Goal: Find specific page/section: Find specific page/section

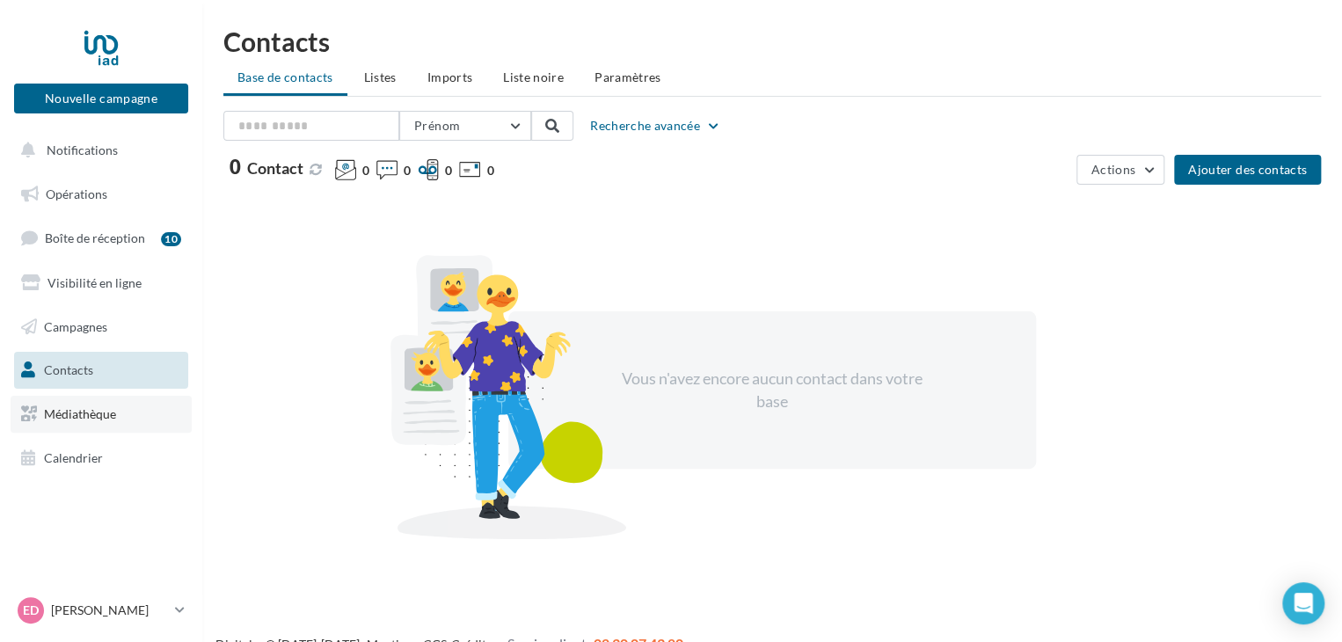
click at [81, 407] on span "Médiathèque" at bounding box center [80, 413] width 72 height 15
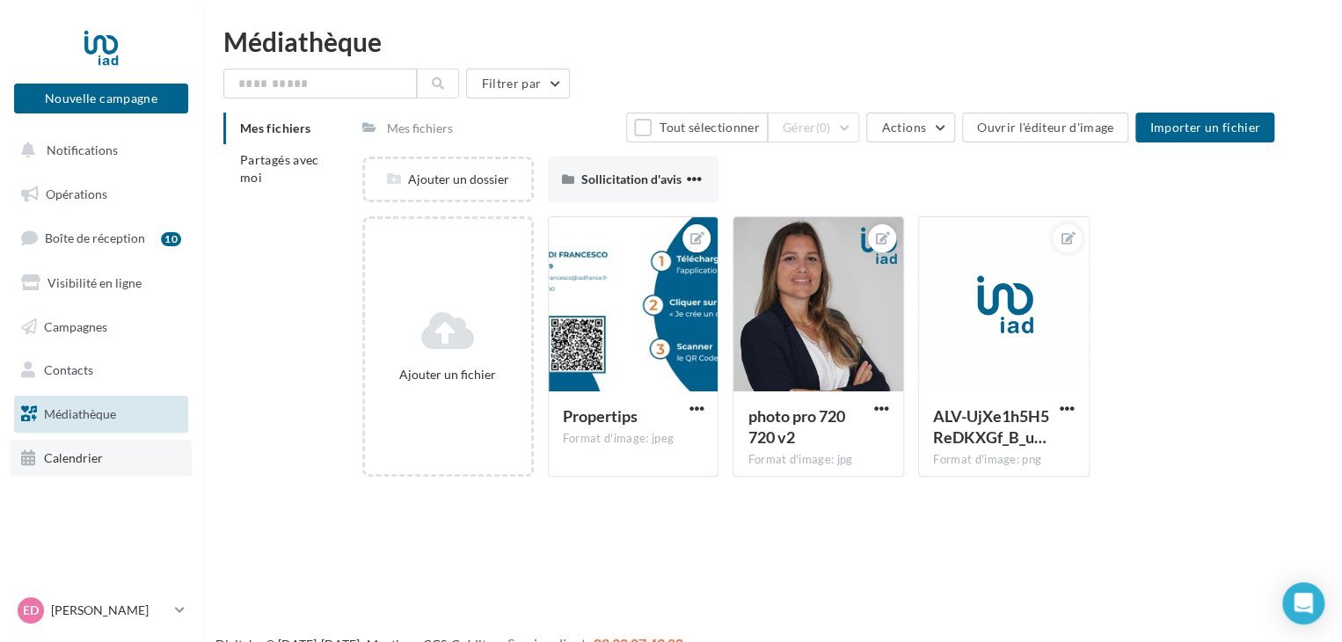
click at [77, 453] on span "Calendrier" at bounding box center [73, 457] width 59 height 15
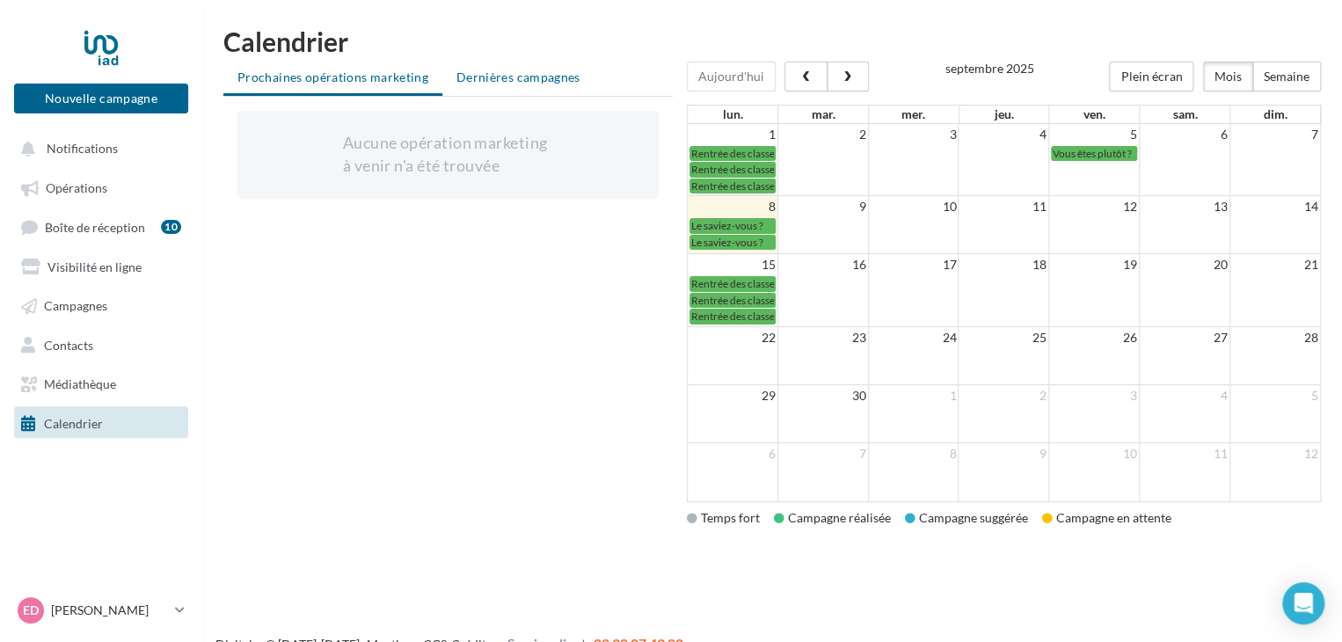
click at [478, 81] on span "Dernières campagnes" at bounding box center [518, 76] width 124 height 15
